Goal: Information Seeking & Learning: Check status

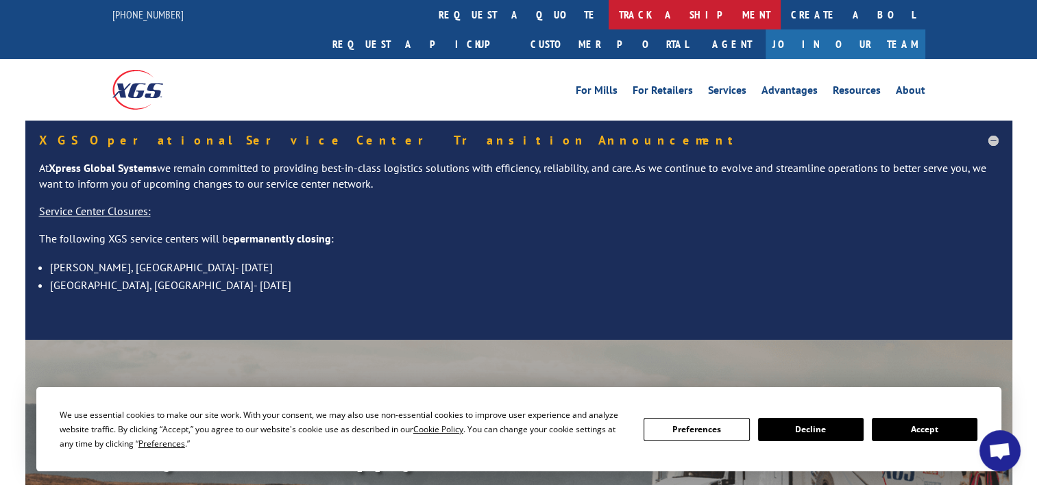
click at [609, 7] on link "track a shipment" at bounding box center [695, 14] width 172 height 29
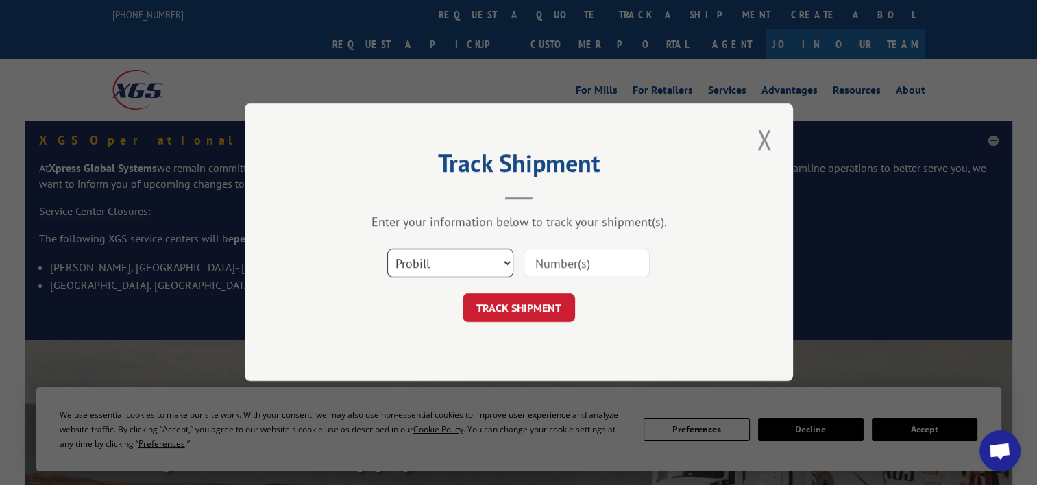
click at [508, 249] on select "Select category... Probill BOL PO" at bounding box center [450, 263] width 126 height 29
select select "bol"
click at [387, 249] on select "Select category... Probill BOL PO" at bounding box center [450, 263] width 126 height 29
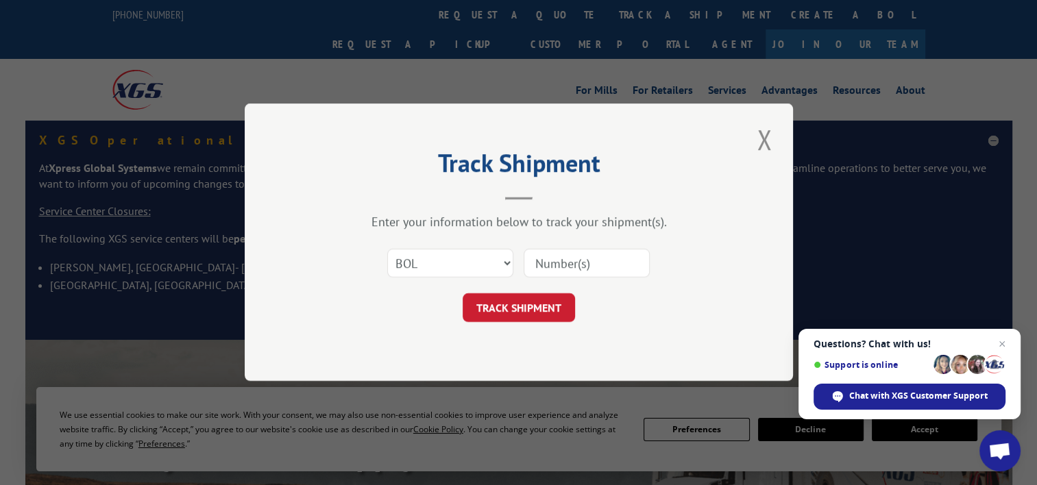
click at [537, 271] on input at bounding box center [587, 263] width 126 height 29
paste input "361968"
type input "361968"
click button "TRACK SHIPMENT" at bounding box center [519, 308] width 112 height 29
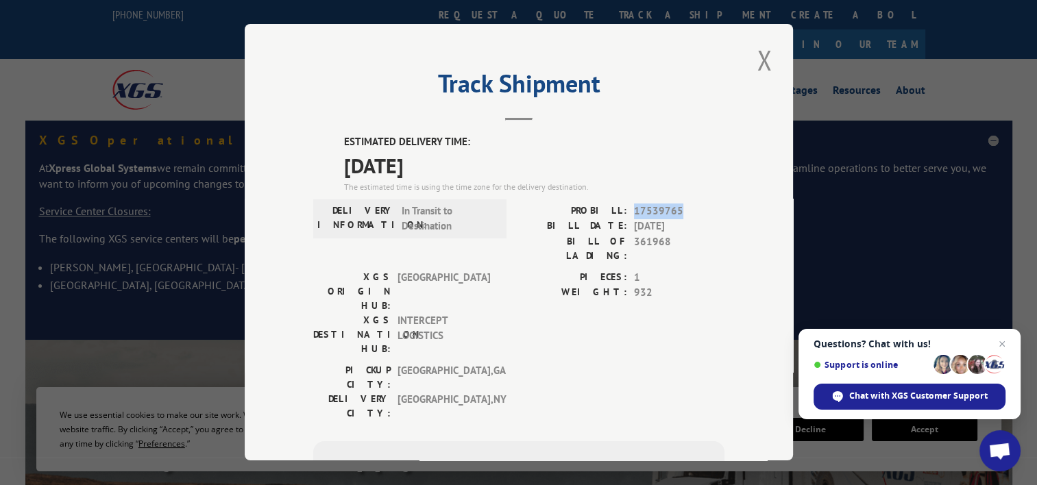
drag, startPoint x: 675, startPoint y: 209, endPoint x: 626, endPoint y: 212, distance: 49.5
click at [626, 212] on div "PROBILL: 17539765" at bounding box center [622, 212] width 206 height 16
copy span "17539765"
